Goal: Task Accomplishment & Management: Manage account settings

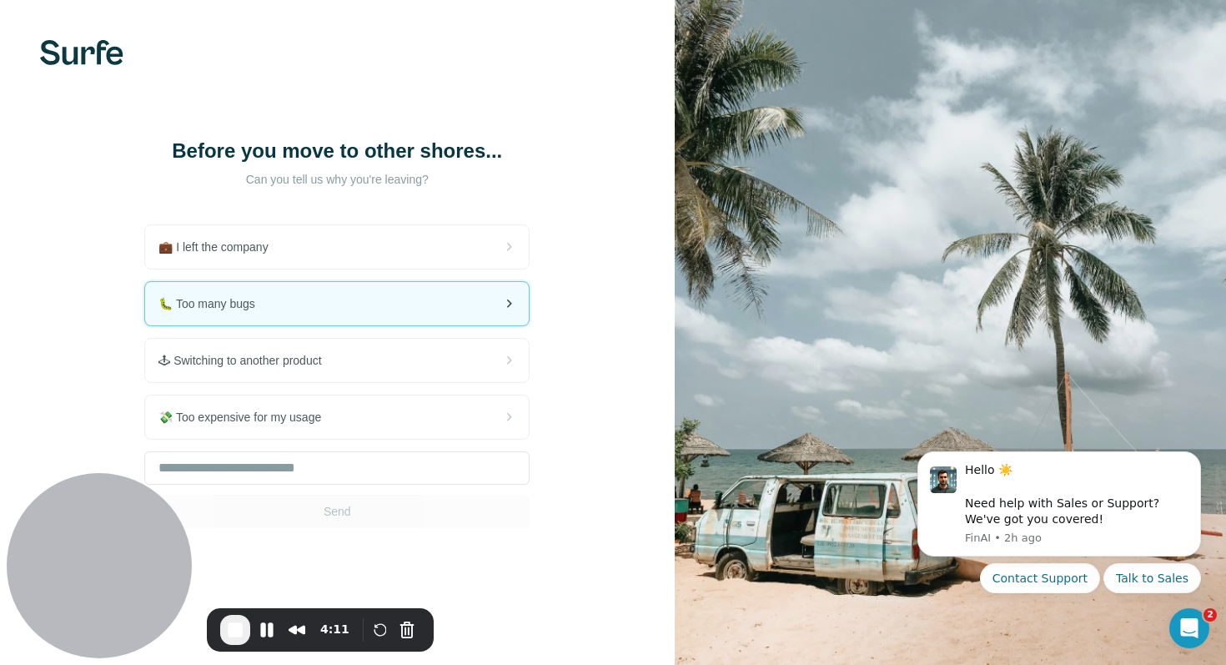
click at [345, 308] on div "🐛 Too many bugs" at bounding box center [337, 303] width 384 height 43
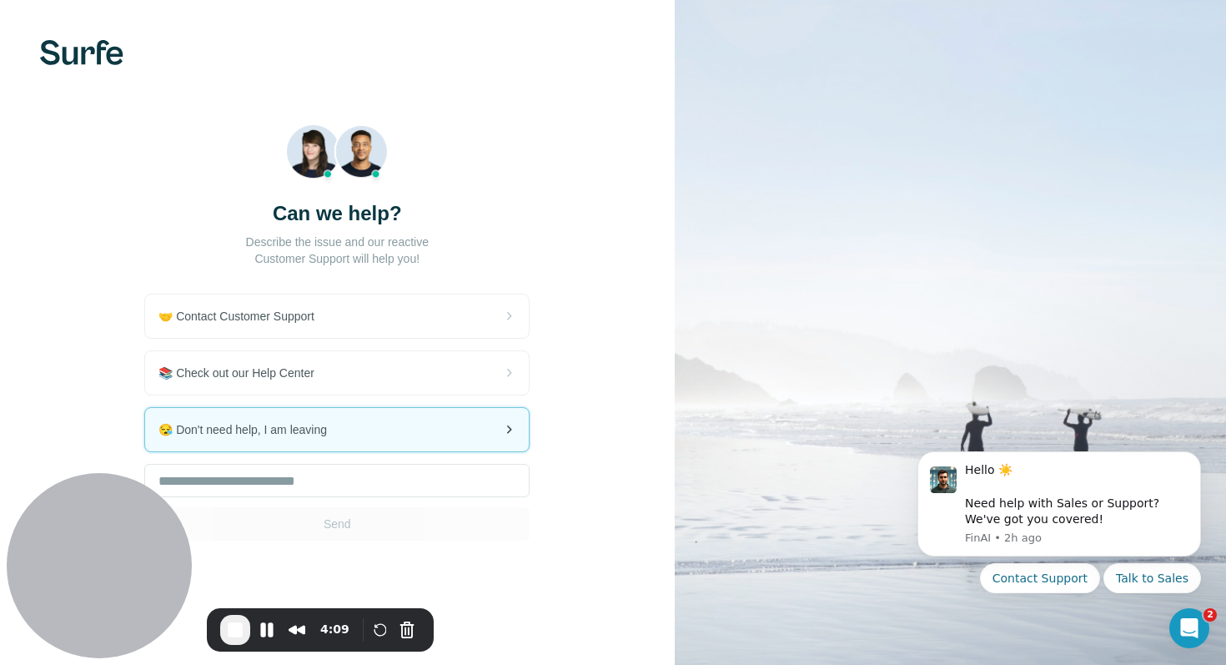
click at [355, 429] on div "😪 Don't need help, I am leaving" at bounding box center [337, 429] width 384 height 43
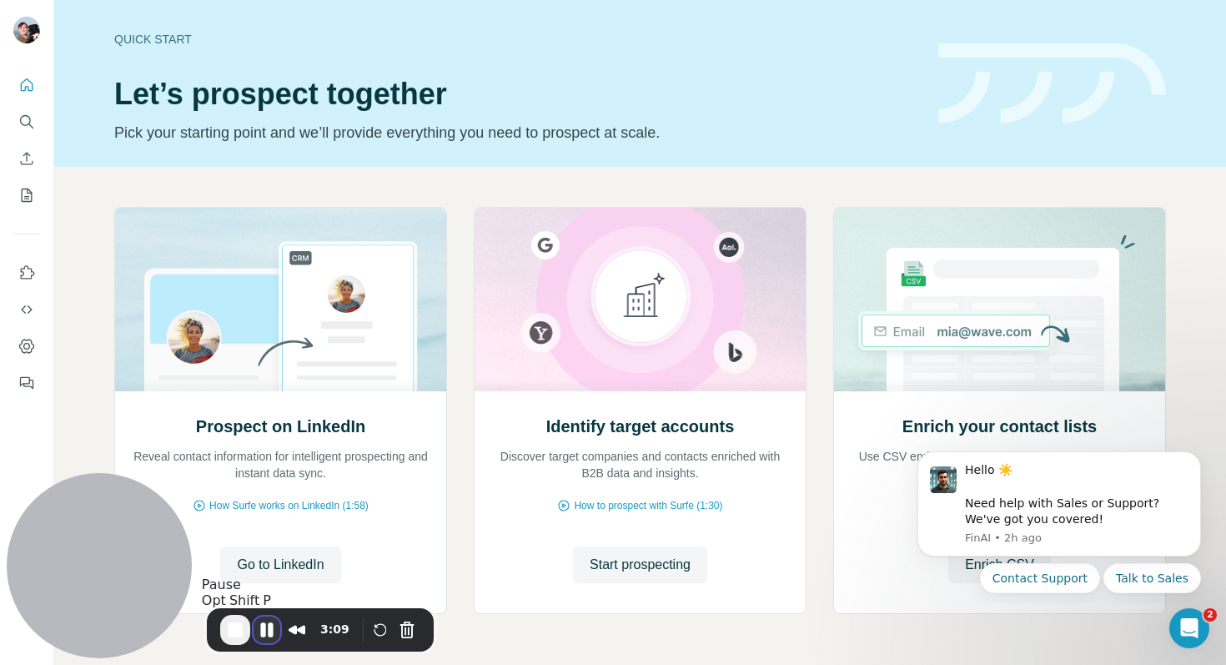
click at [269, 631] on button "Pause Recording" at bounding box center [267, 630] width 27 height 27
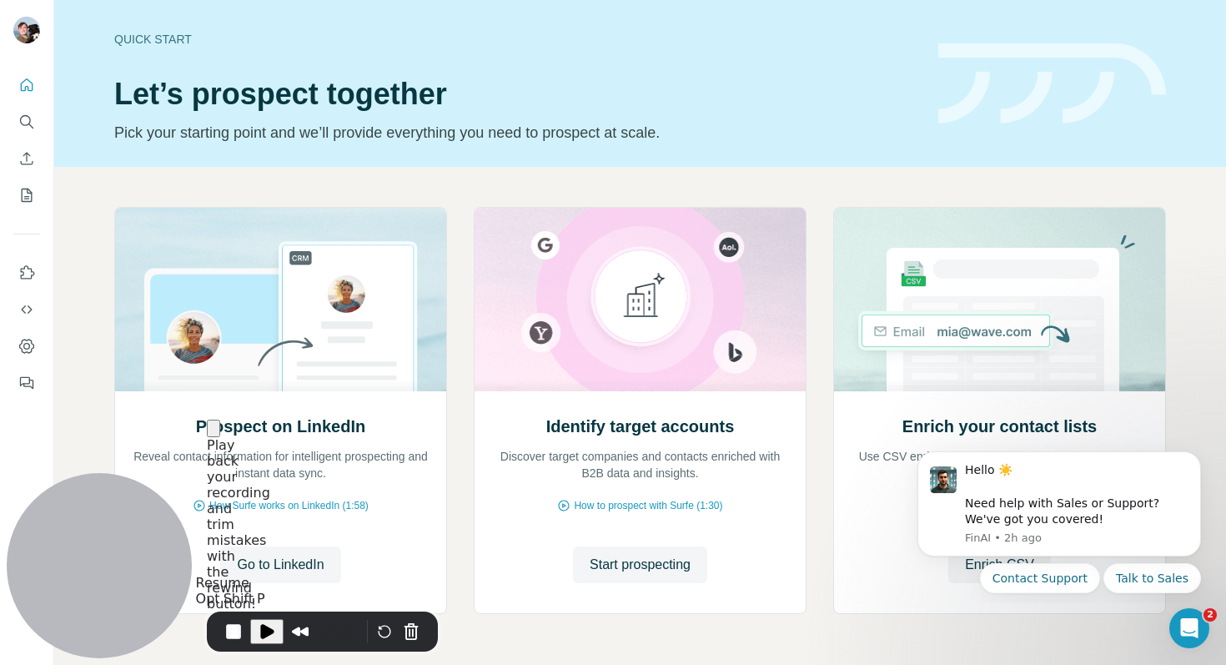
click at [262, 628] on span "Play Recording" at bounding box center [267, 632] width 20 height 20
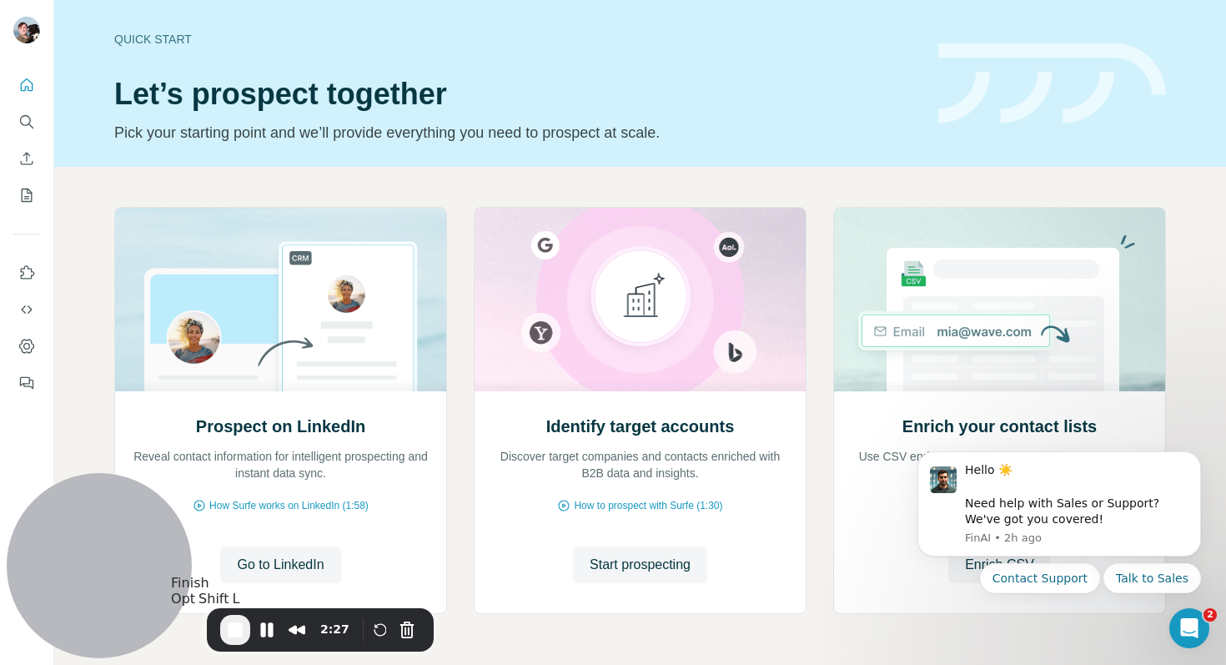
click at [235, 632] on span "End Recording" at bounding box center [235, 630] width 20 height 20
